Goal: Navigation & Orientation: Find specific page/section

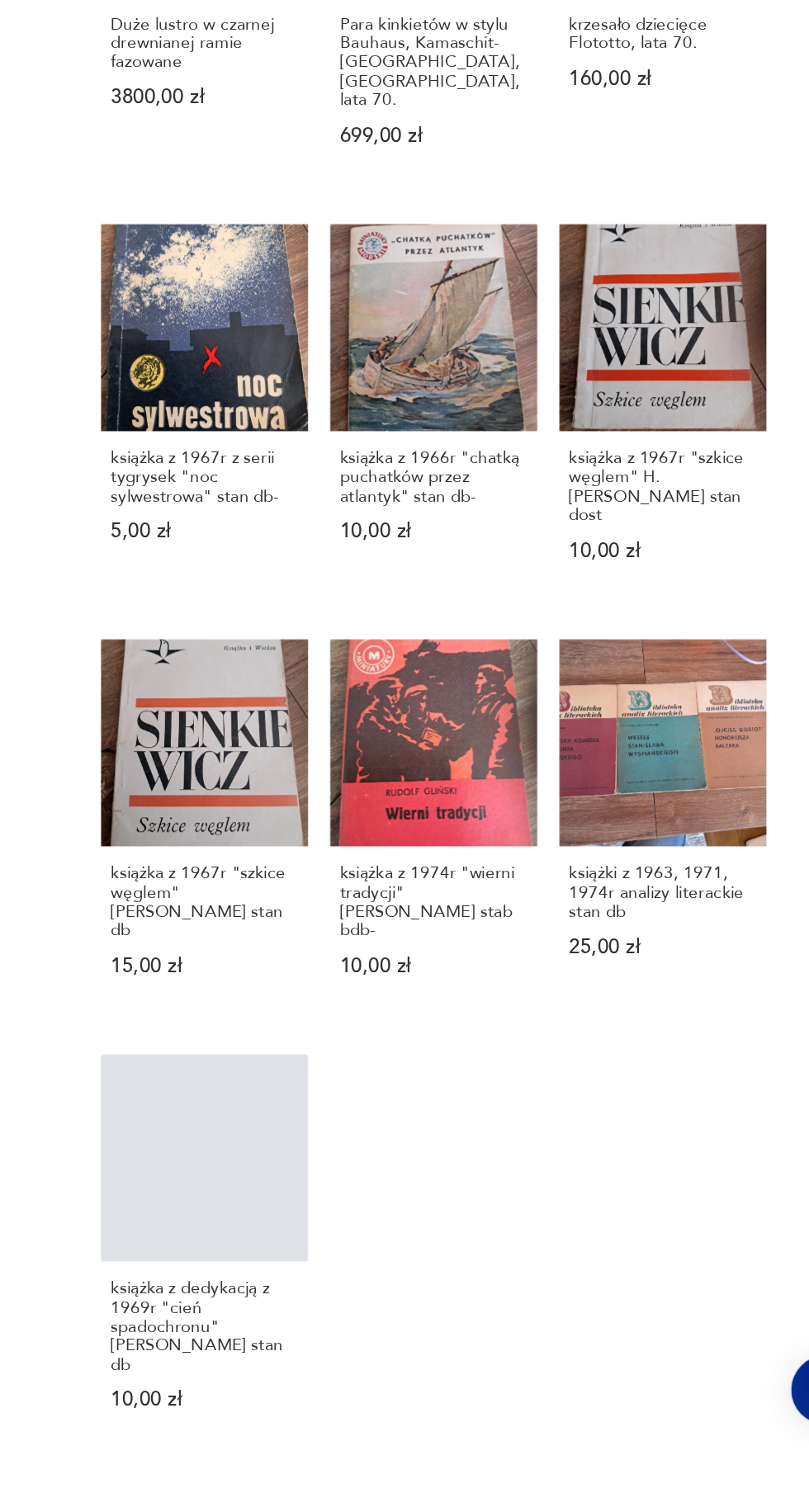
scroll to position [650, 0]
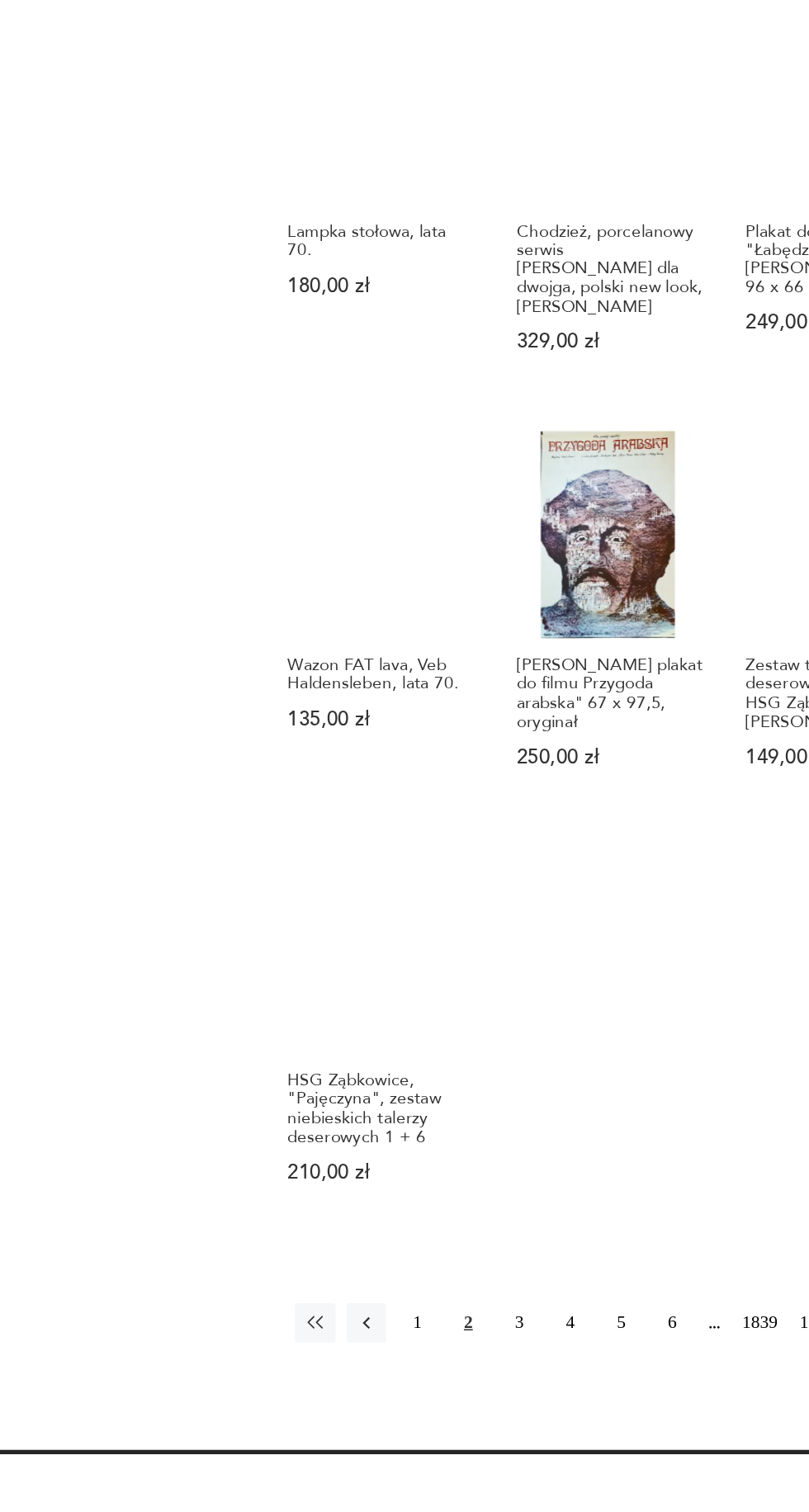
scroll to position [752, 0]
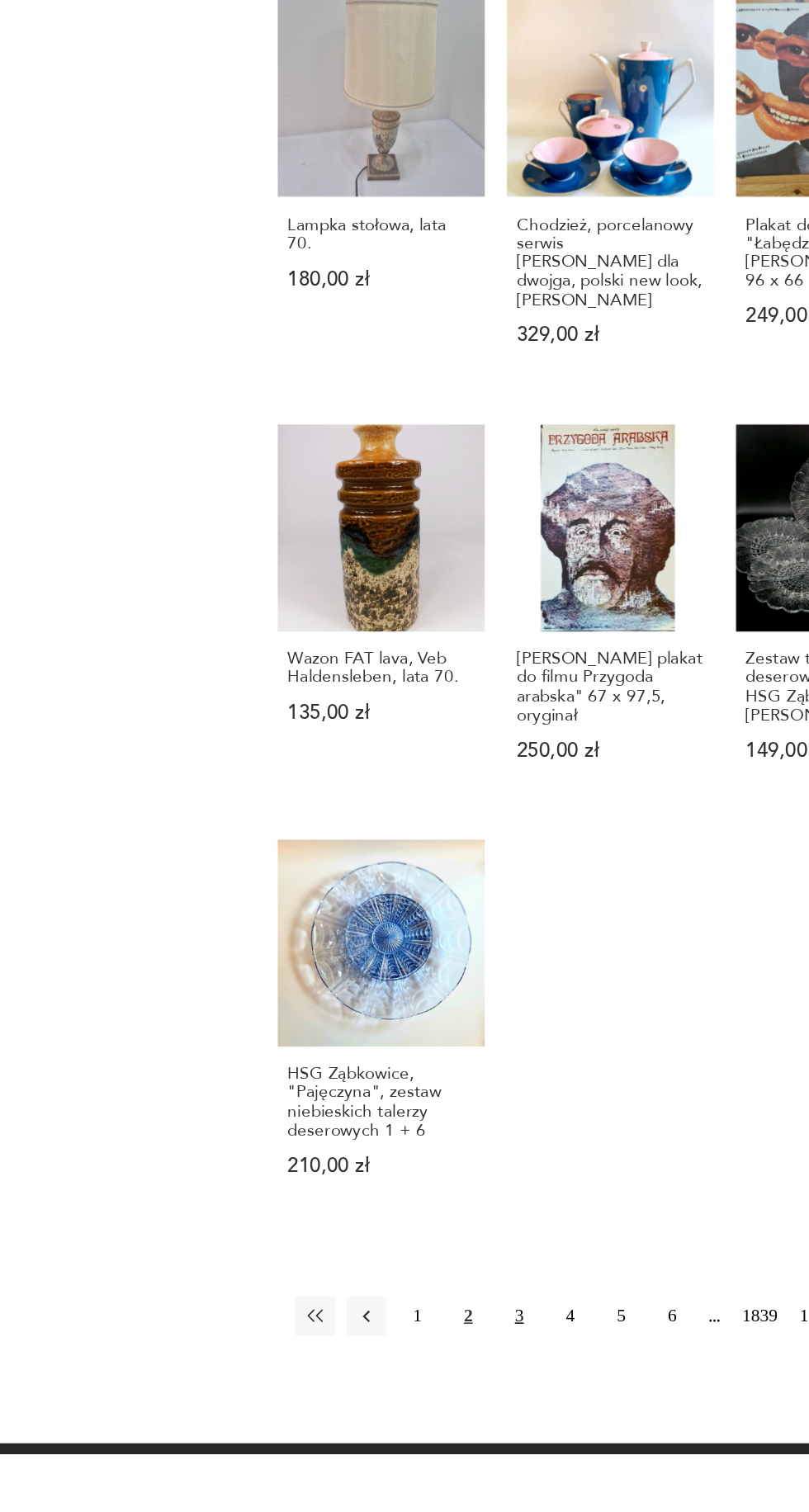
click at [446, 1407] on button "3" at bounding box center [453, 1420] width 27 height 27
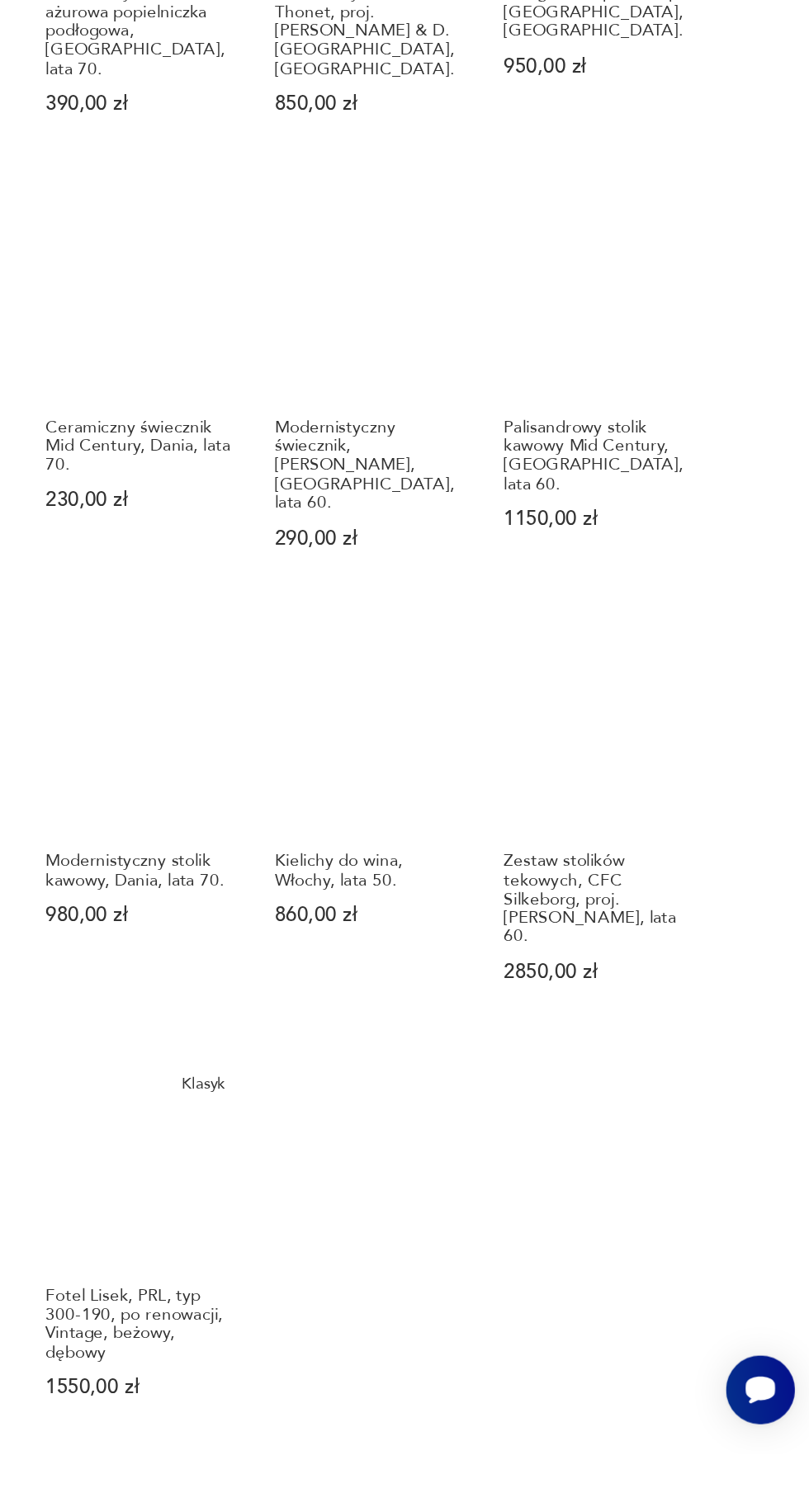
scroll to position [678, 0]
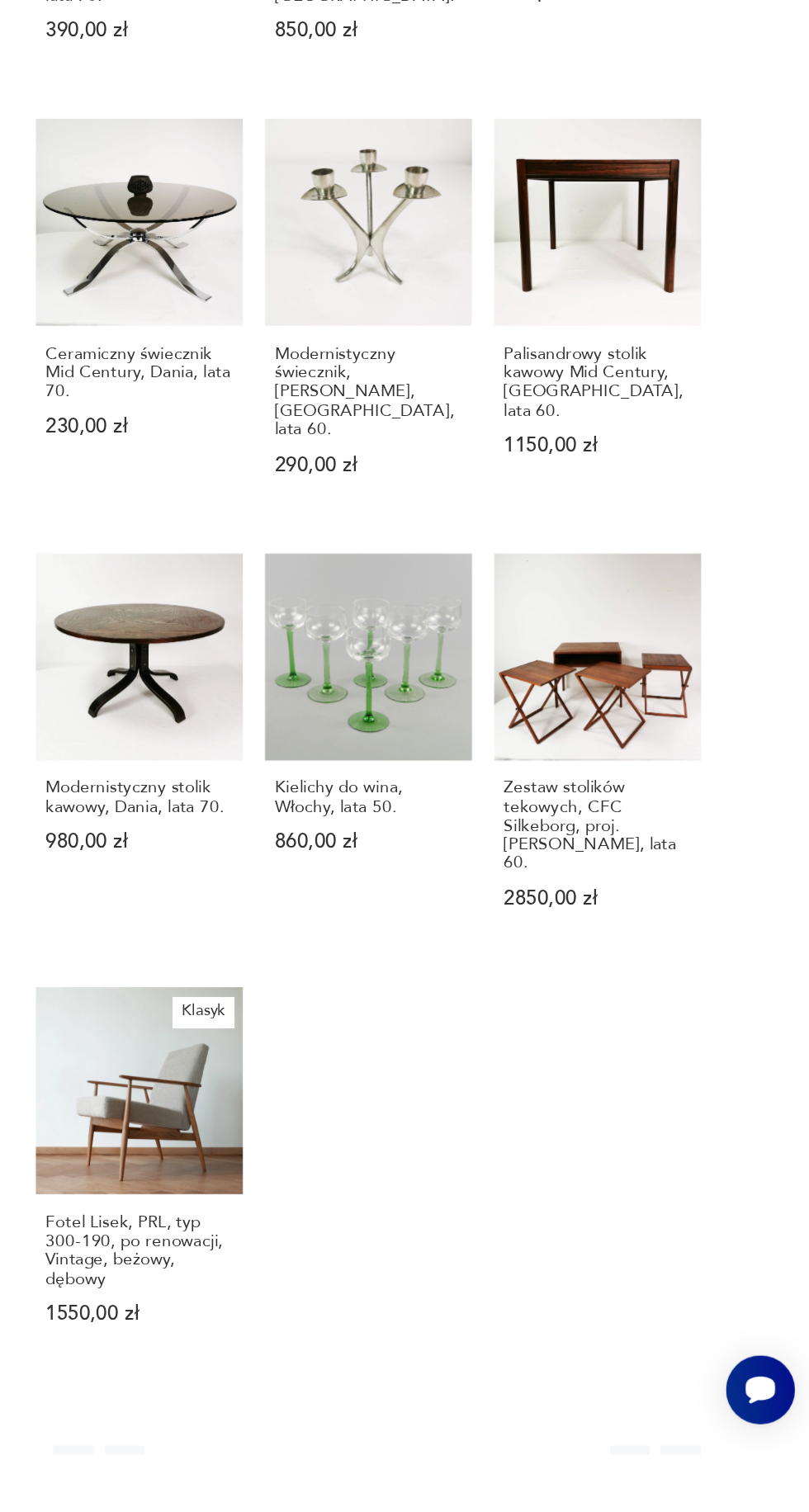
click at [493, 1507] on button "4" at bounding box center [486, 1520] width 27 height 27
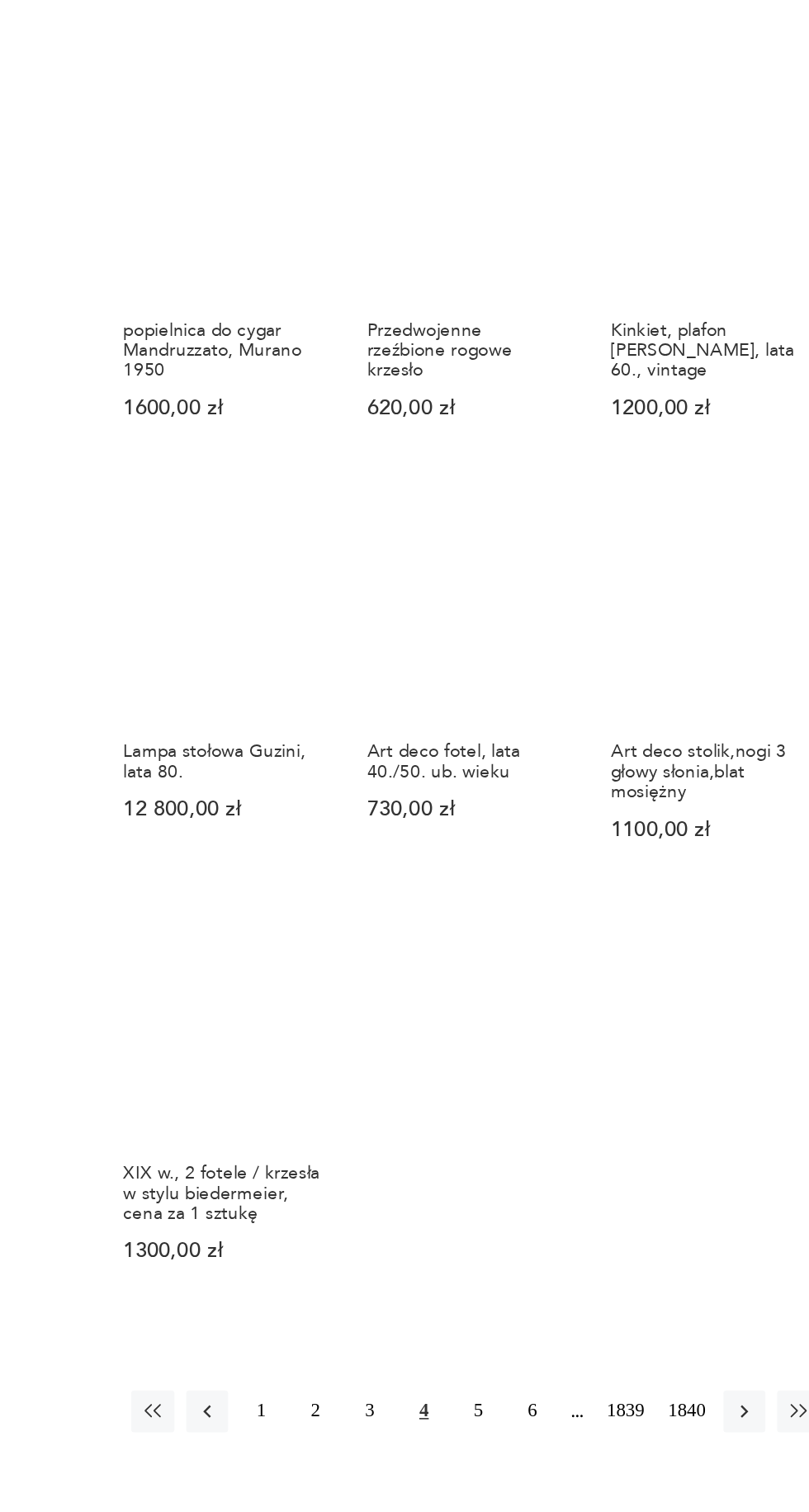
scroll to position [652, 0]
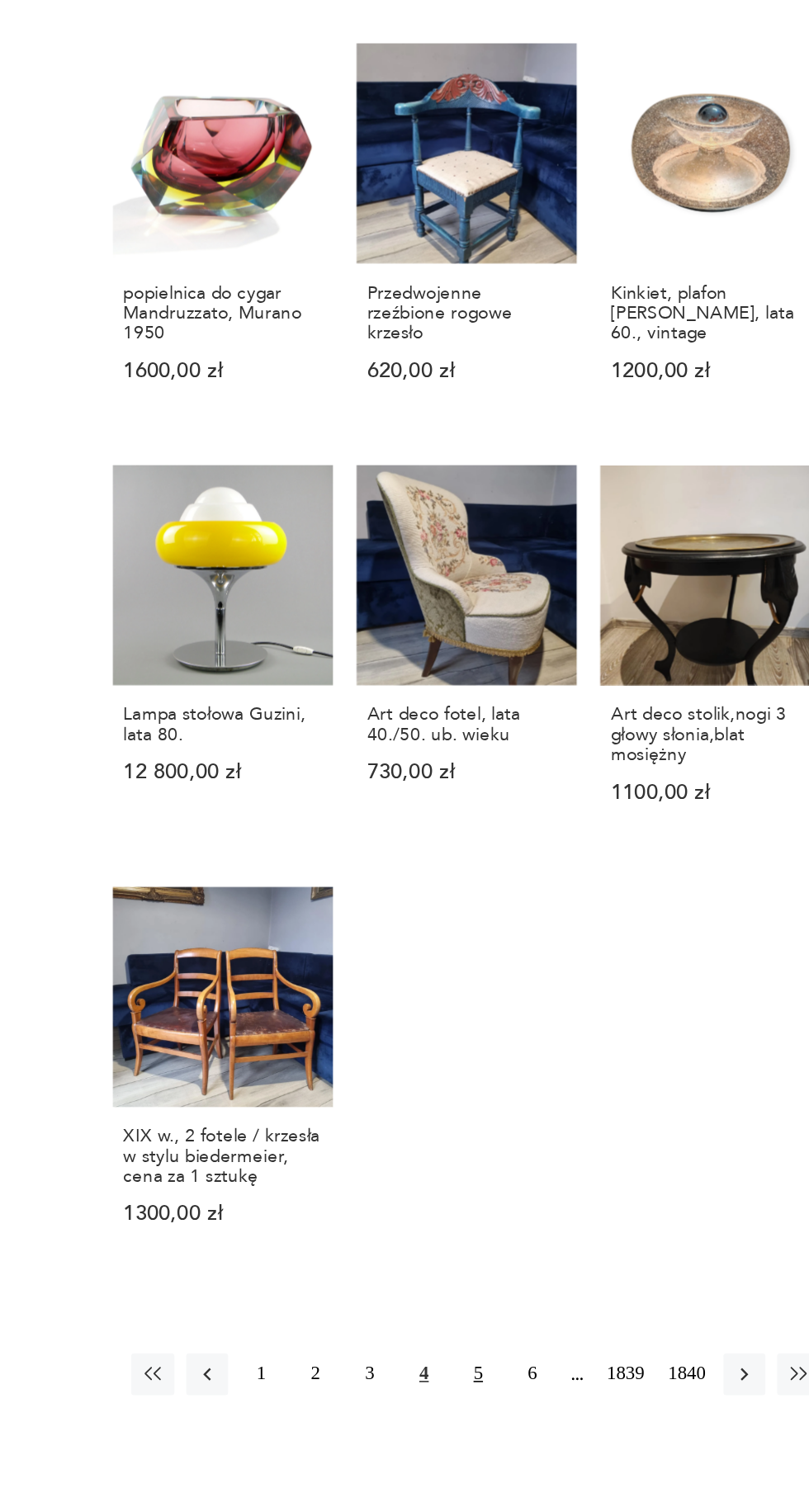
click at [515, 1458] on button "5" at bounding box center [522, 1470] width 27 height 27
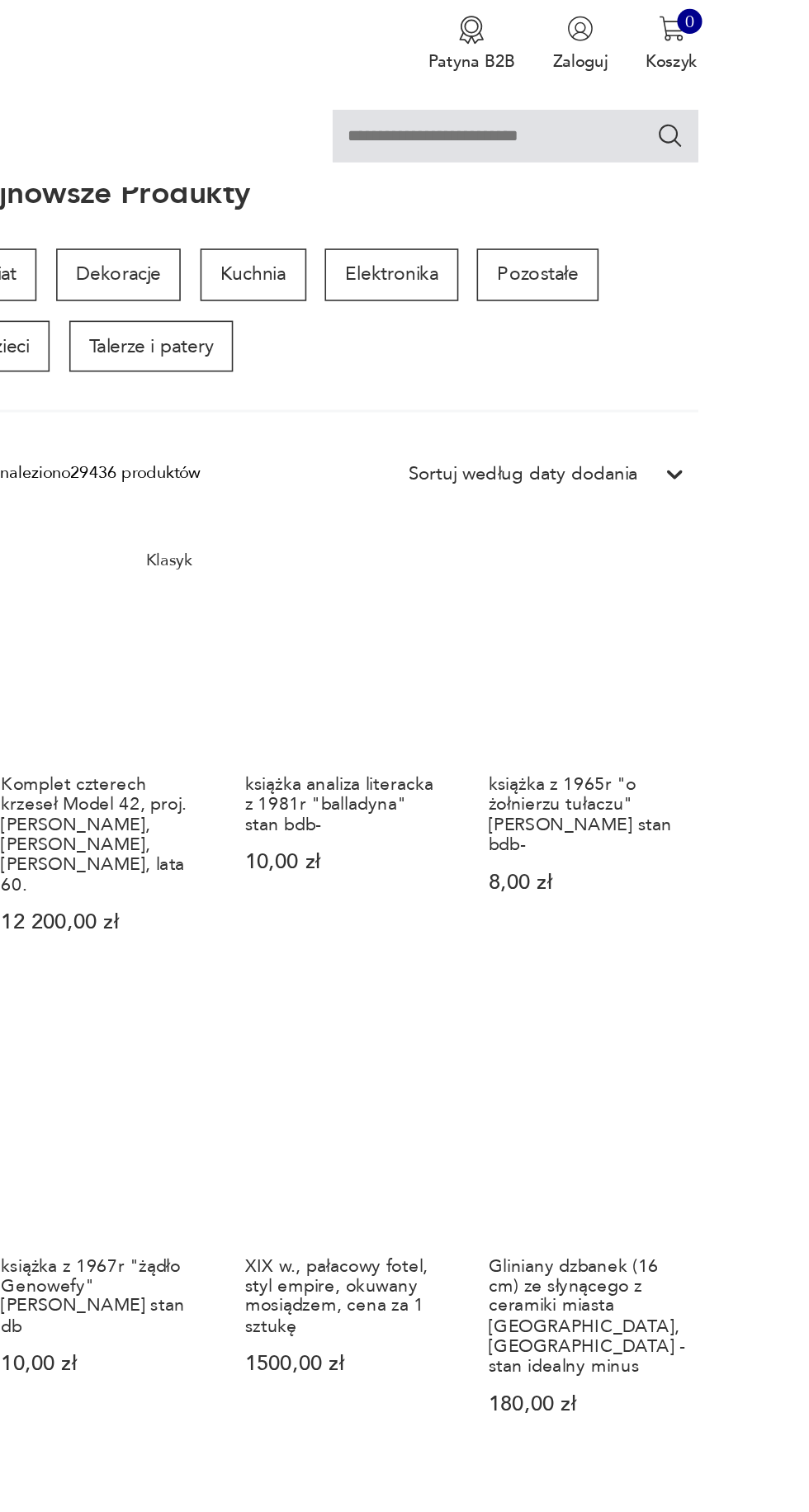
scroll to position [97, 0]
